Goal: Task Accomplishment & Management: Use online tool/utility

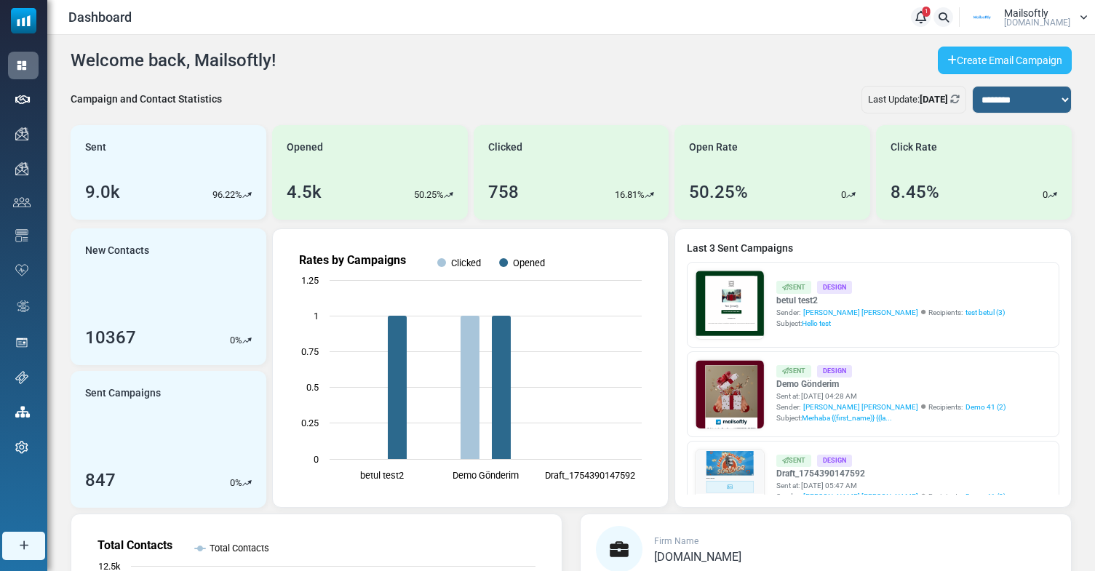
click at [988, 53] on link "Create Email Campaign" at bounding box center [1005, 61] width 134 height 28
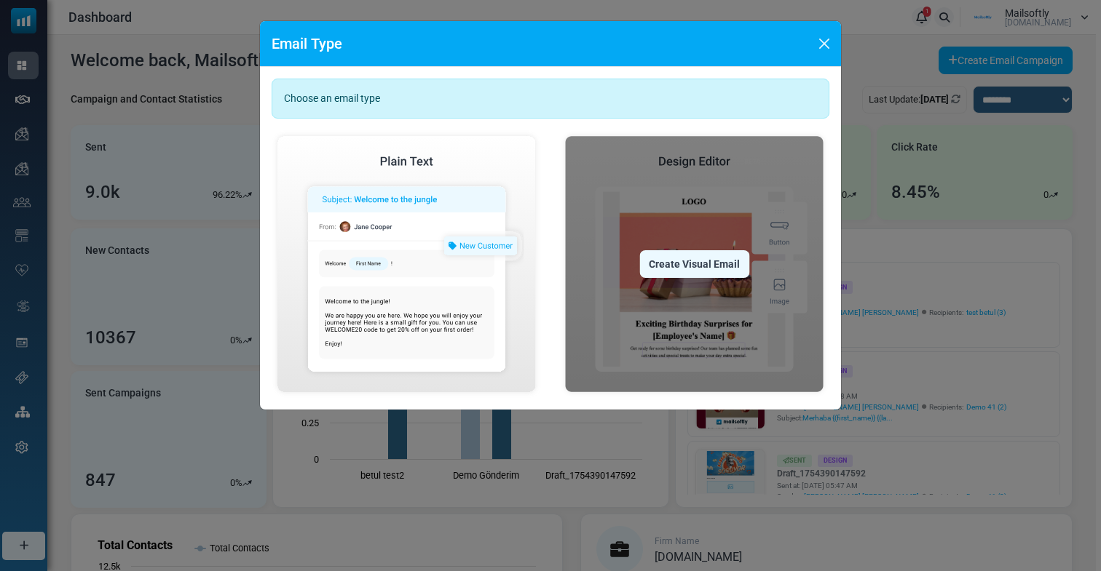
click at [651, 290] on img at bounding box center [694, 264] width 270 height 268
